Goal: Task Accomplishment & Management: Use online tool/utility

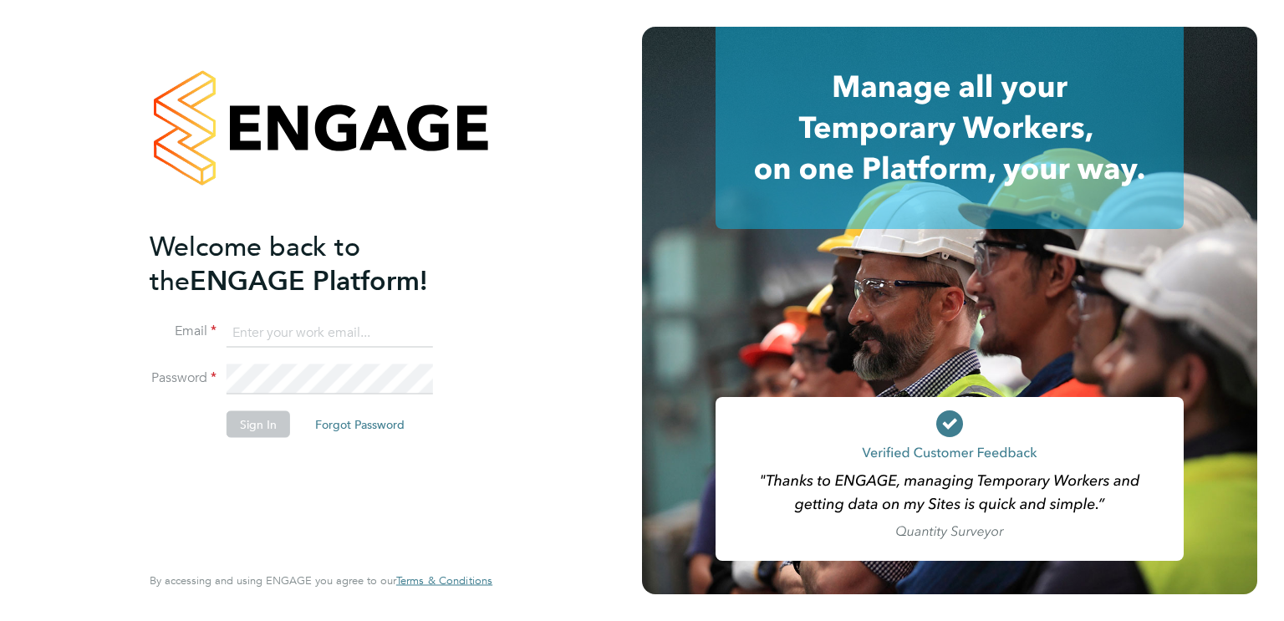
type input "[PERSON_NAME][EMAIL_ADDRESS][PERSON_NAME][DOMAIN_NAME]"
click at [255, 431] on button "Sign In" at bounding box center [259, 424] width 64 height 27
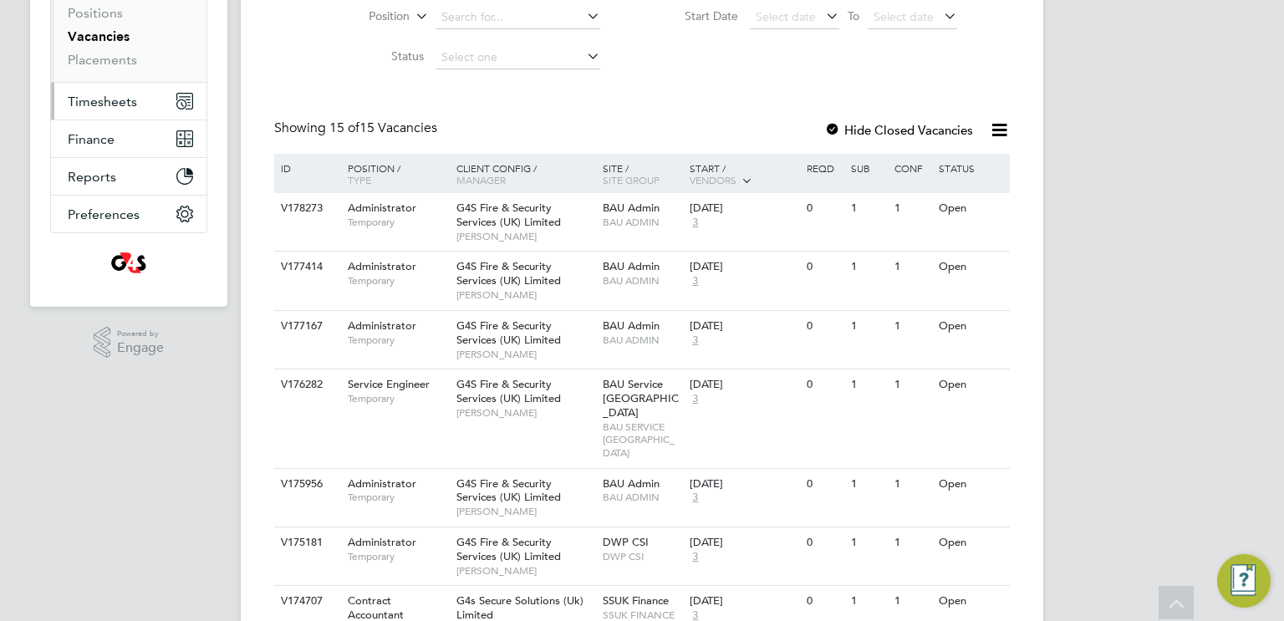
scroll to position [232, 0]
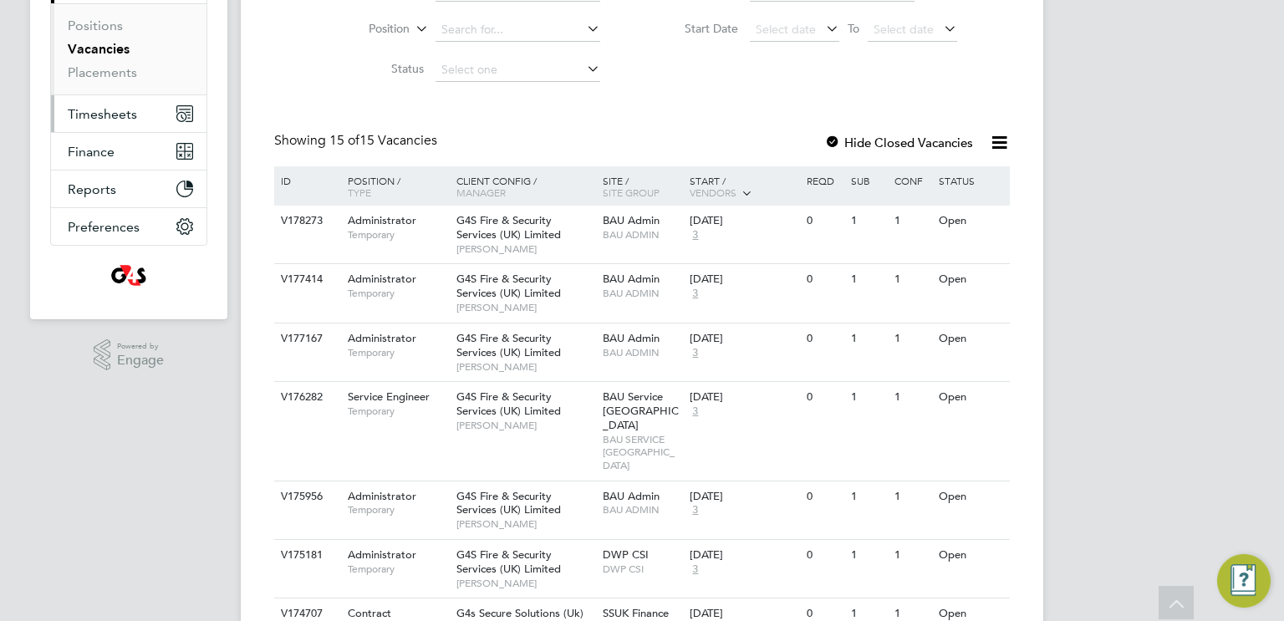
click at [120, 115] on span "Timesheets" at bounding box center [102, 114] width 69 height 16
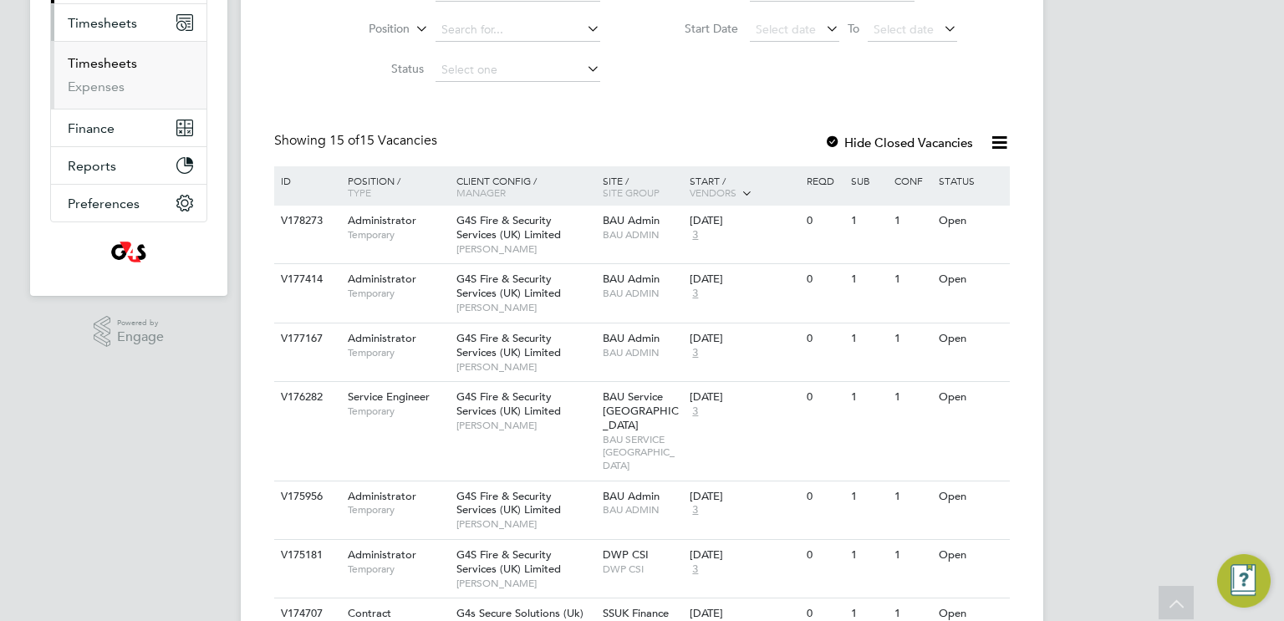
click at [123, 61] on link "Timesheets" at bounding box center [102, 63] width 69 height 16
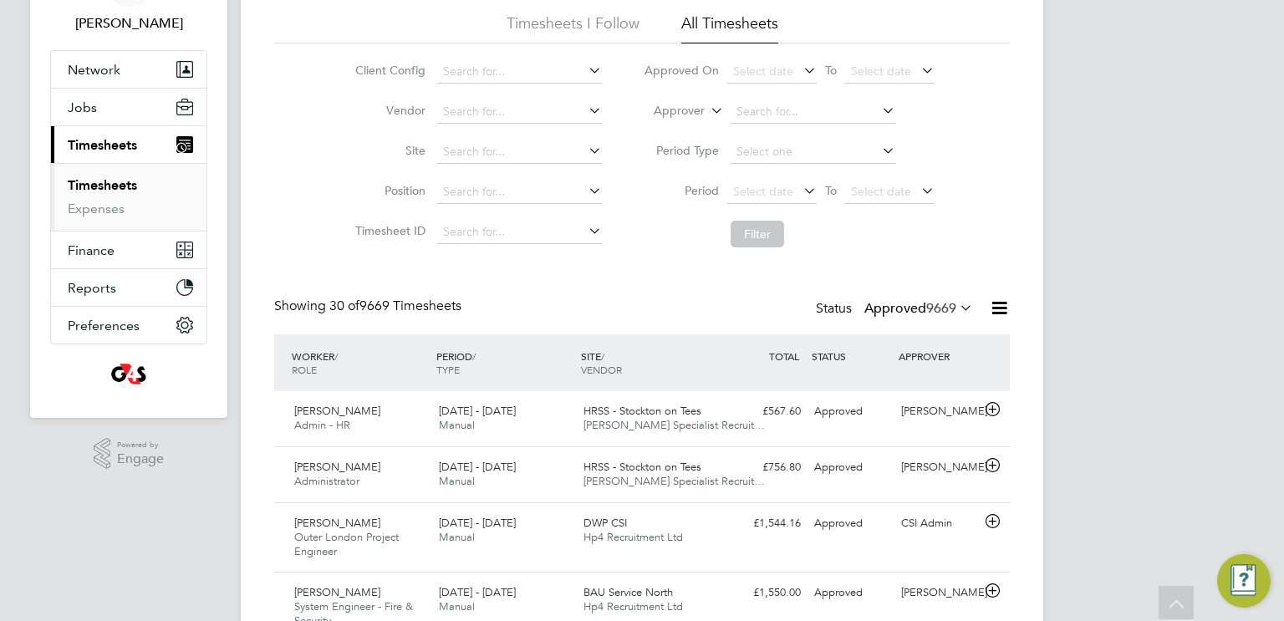
click at [943, 314] on span "9669" at bounding box center [941, 308] width 30 height 17
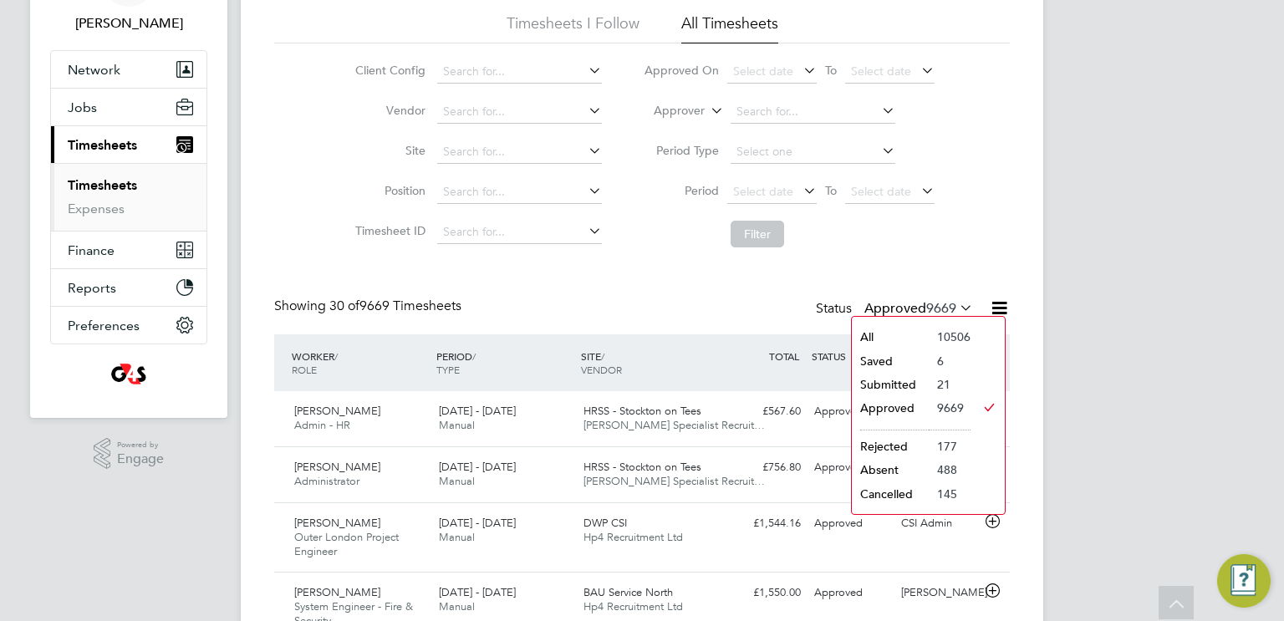
click at [914, 392] on li "Submitted" at bounding box center [890, 384] width 77 height 23
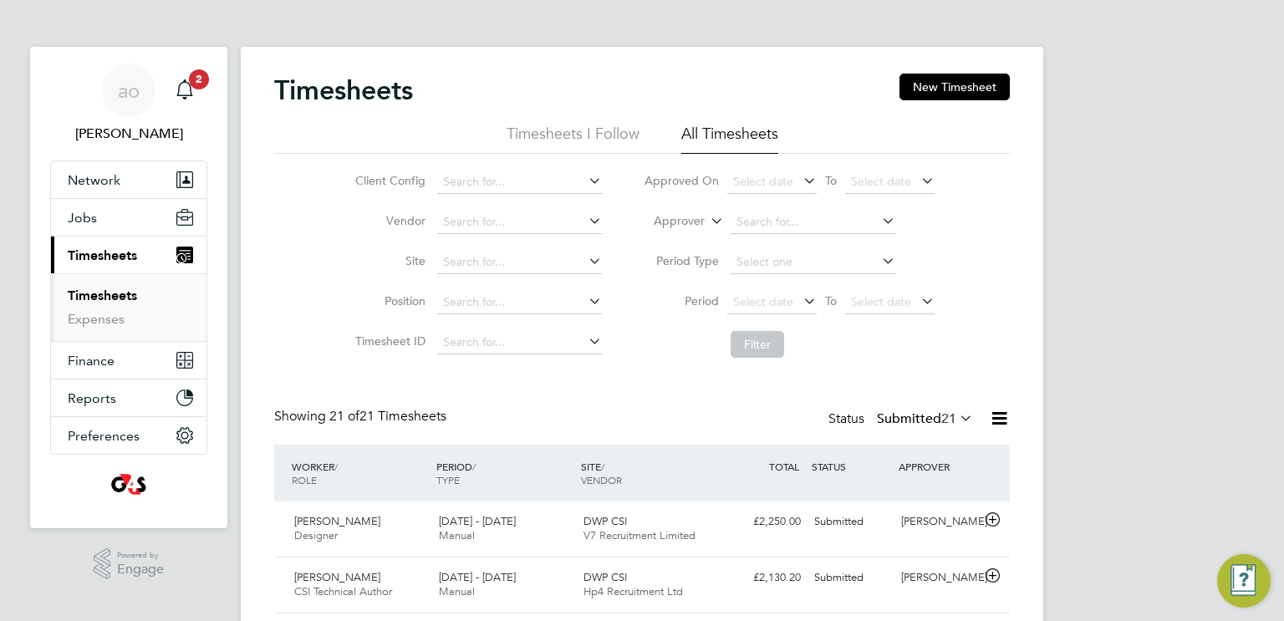
click at [559, 135] on li "Timesheets I Follow" at bounding box center [573, 139] width 133 height 30
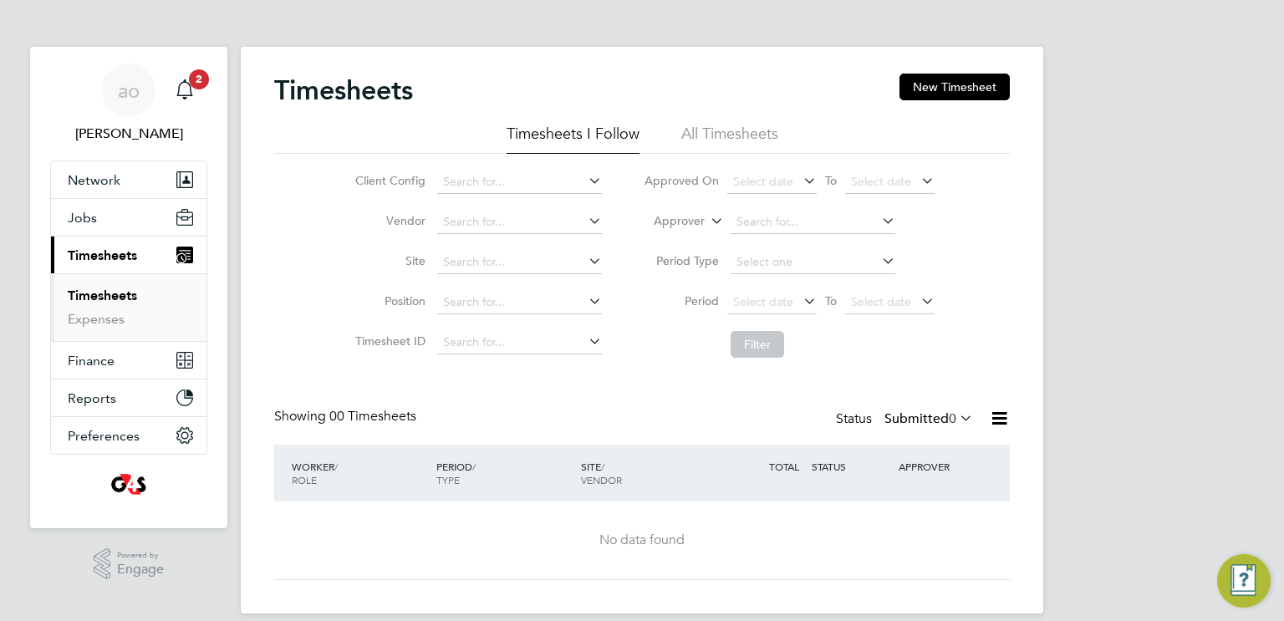
click at [919, 411] on label "Submitted 0" at bounding box center [929, 419] width 89 height 17
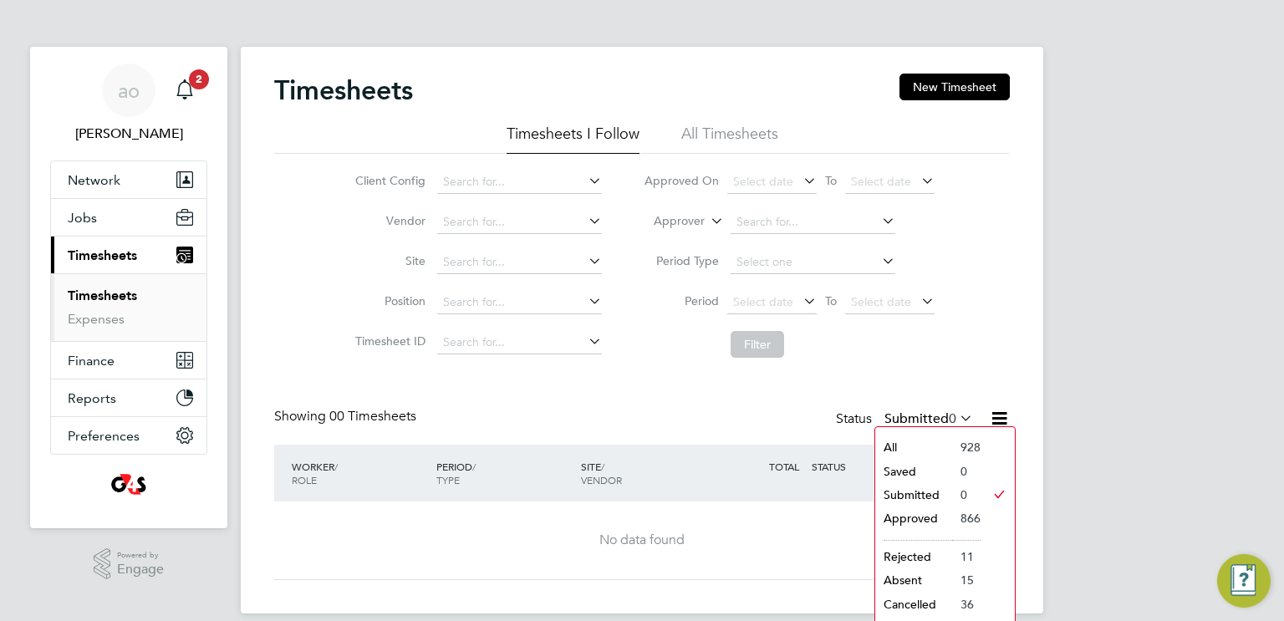
click at [922, 521] on li "Approved" at bounding box center [913, 518] width 77 height 23
